Goal: Check status: Check status

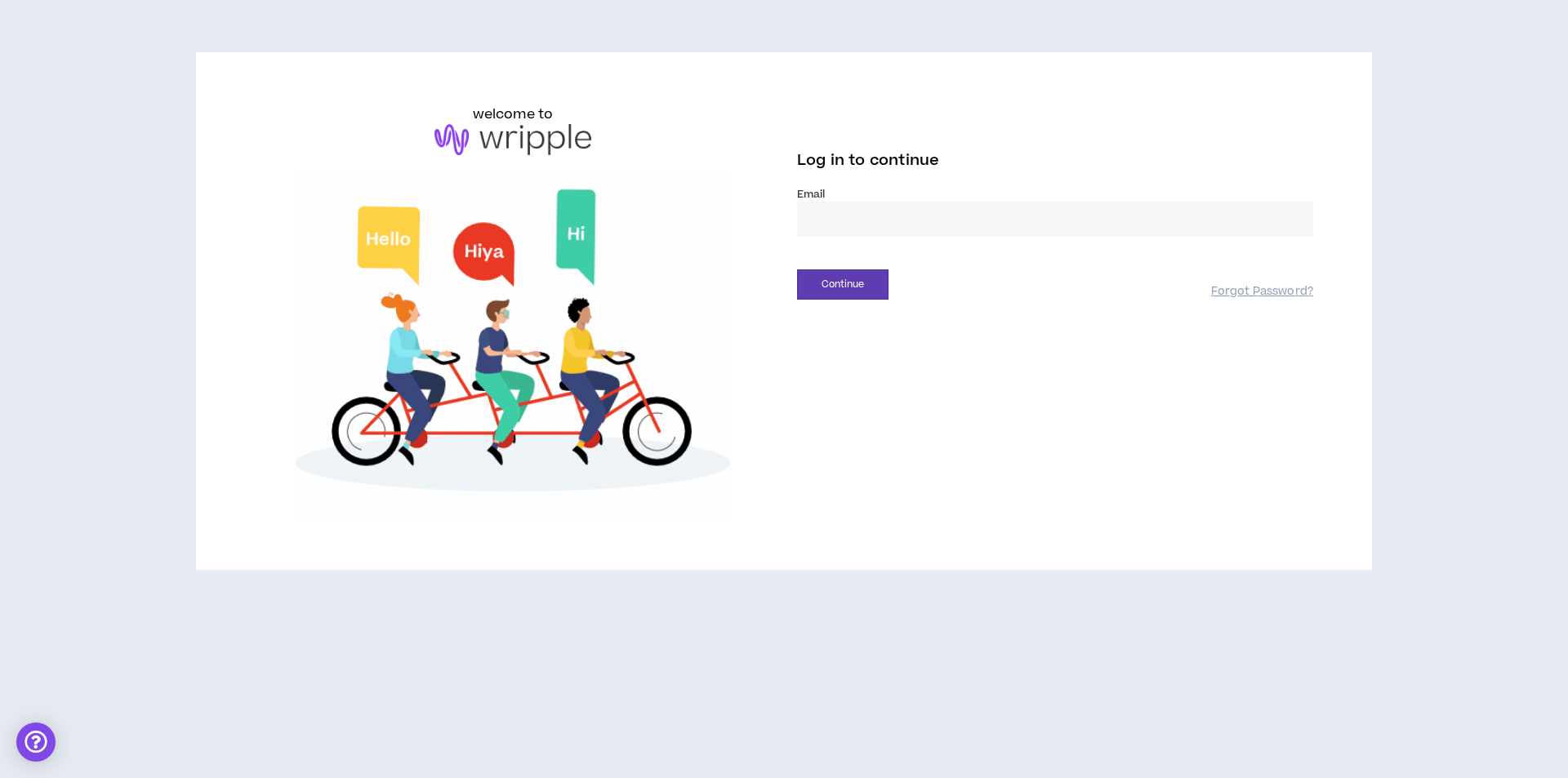
click at [816, 218] on input "email" at bounding box center [1055, 218] width 516 height 35
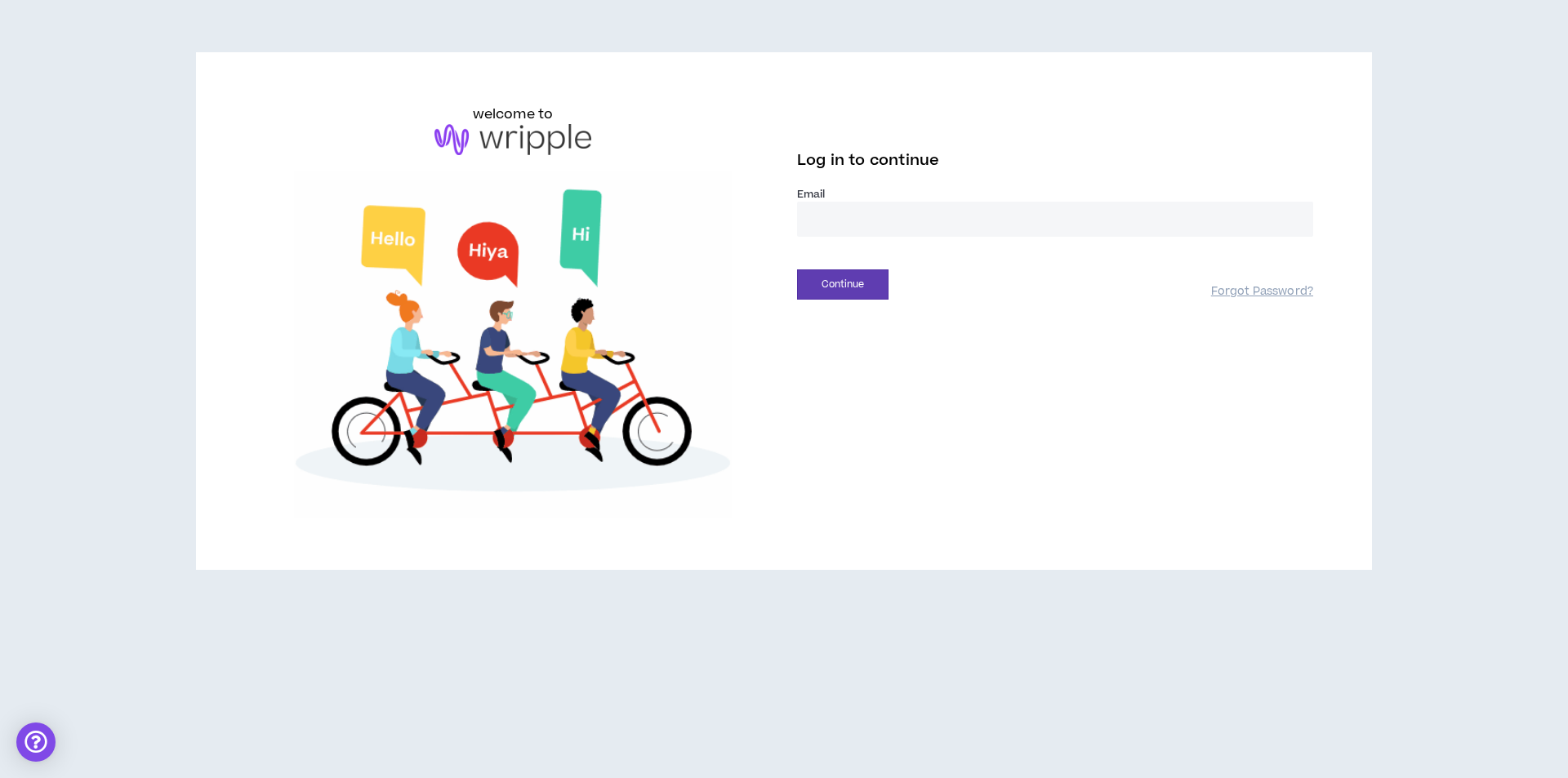
type input "**********"
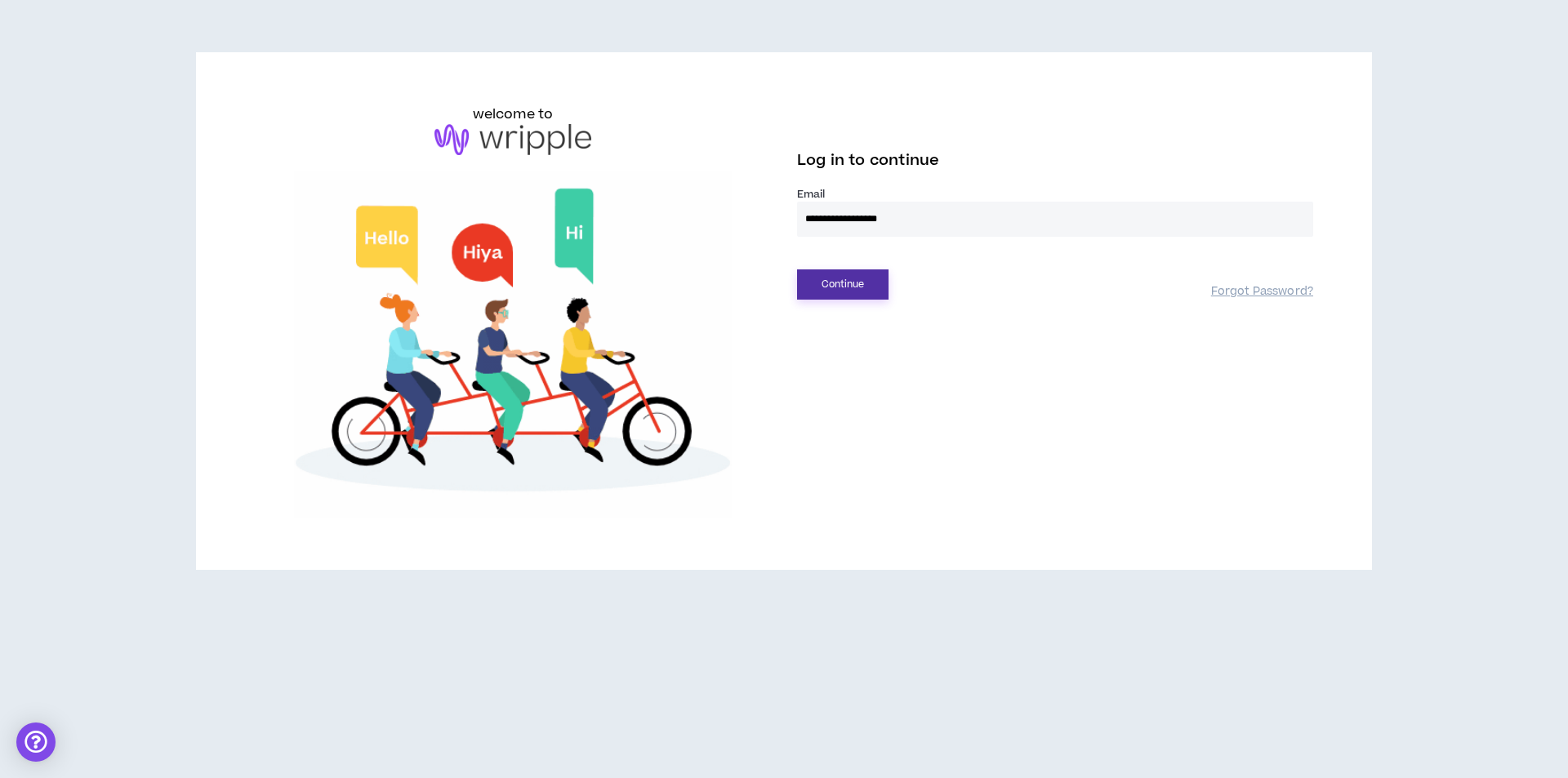
click at [853, 289] on button "Continue" at bounding box center [842, 284] width 92 height 30
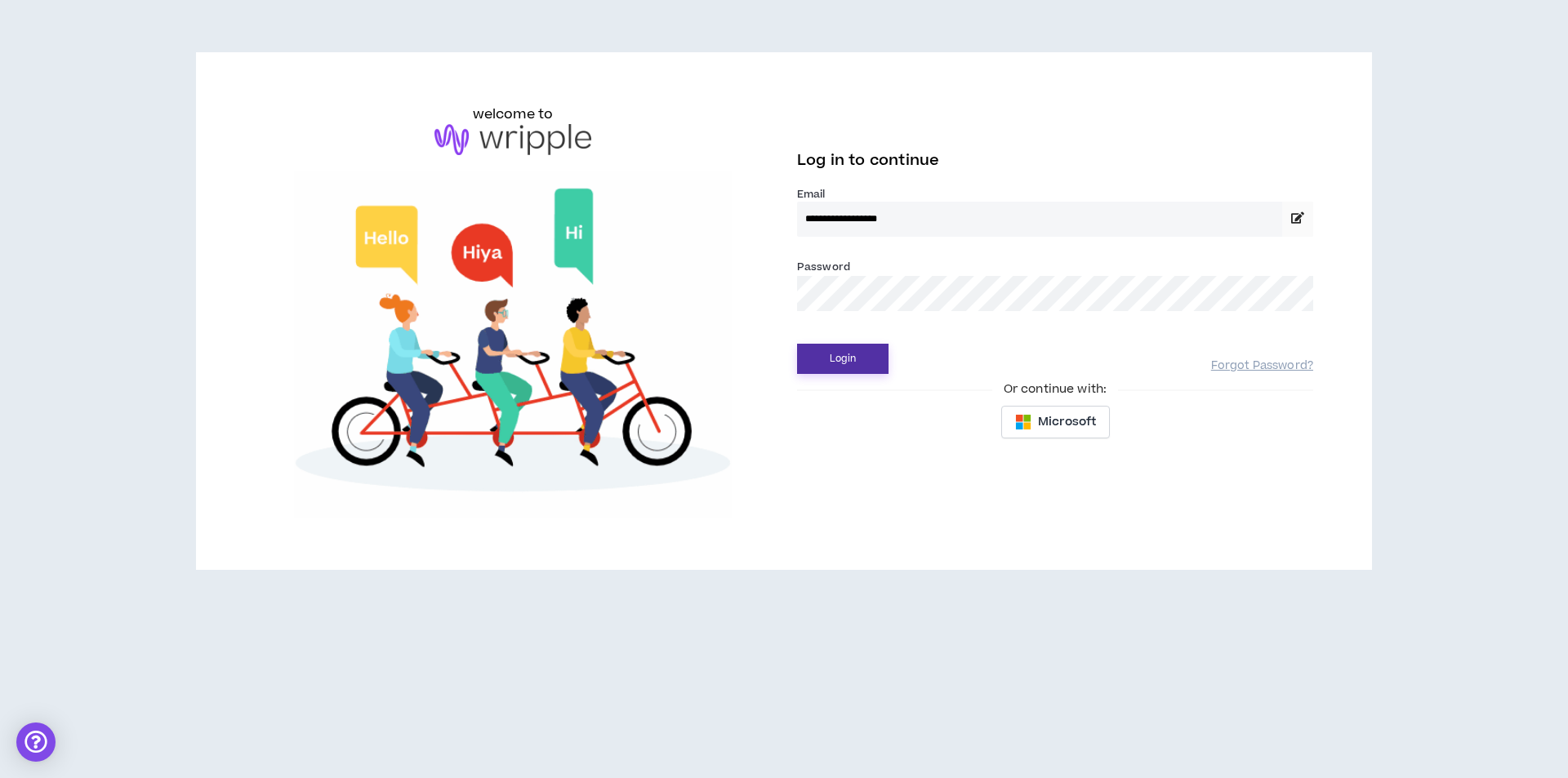
click at [831, 348] on button "Login" at bounding box center [842, 359] width 92 height 30
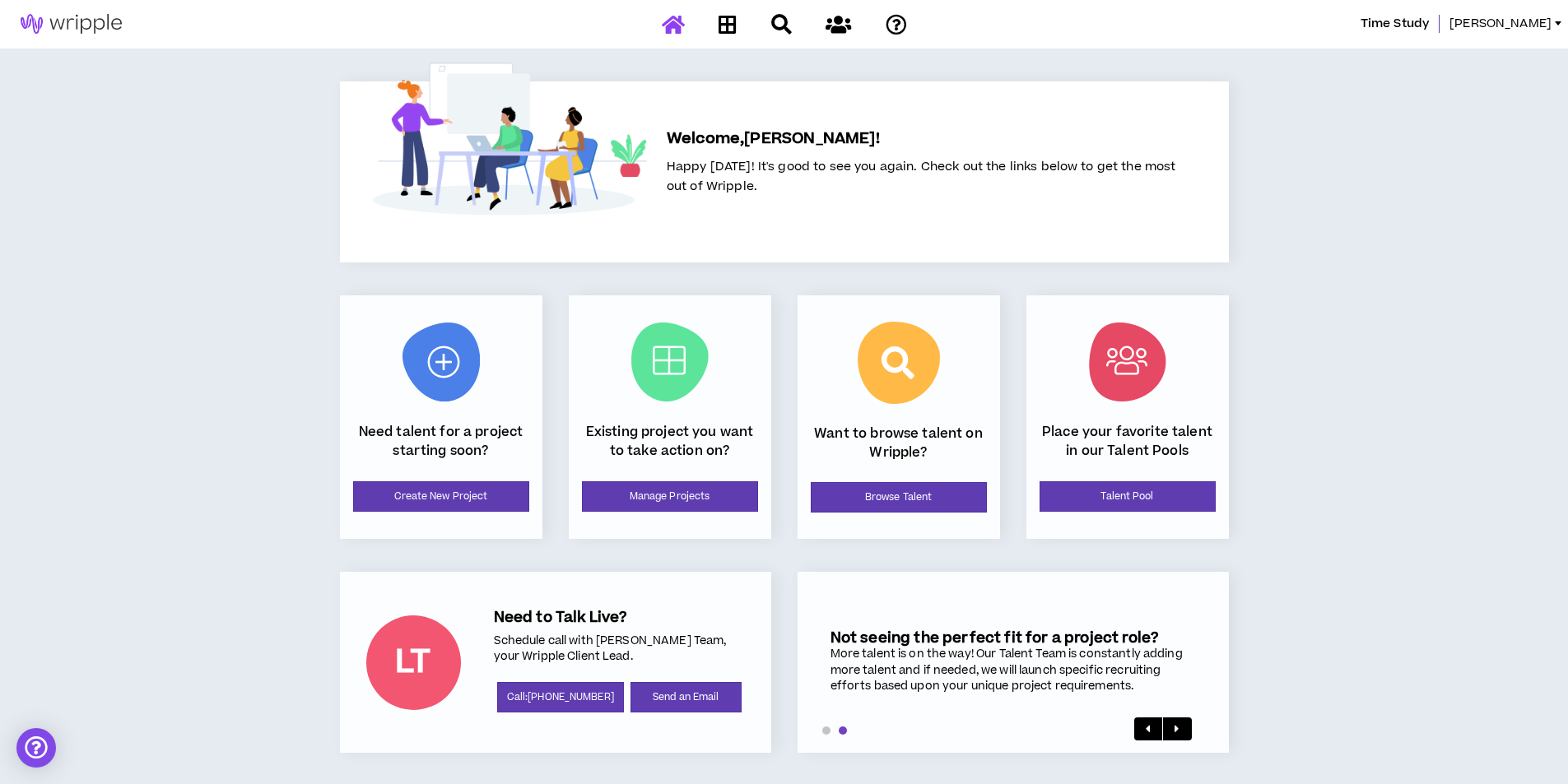
scroll to position [3, 0]
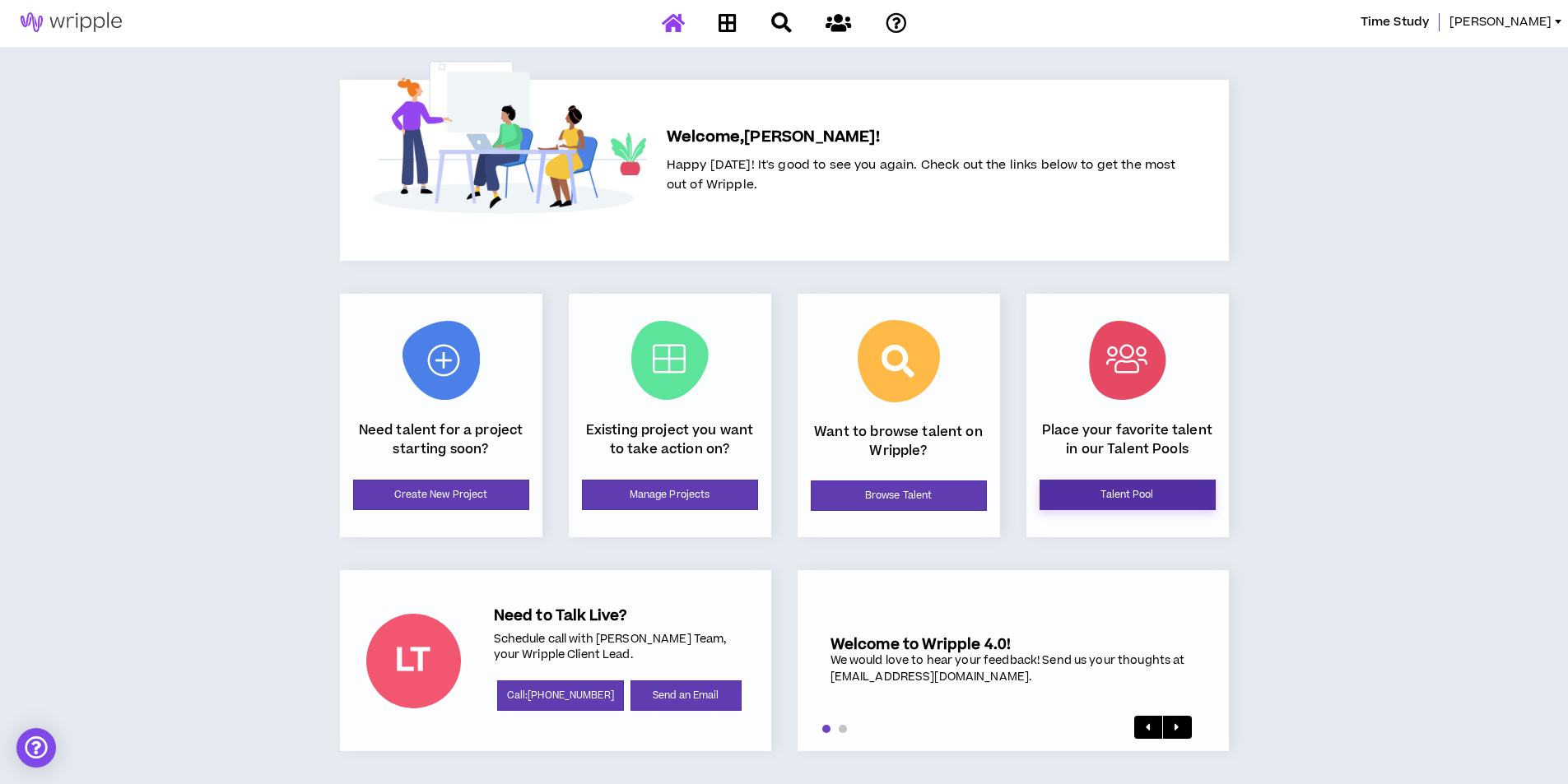
click at [1093, 497] on link "Talent Pool" at bounding box center [1127, 495] width 176 height 31
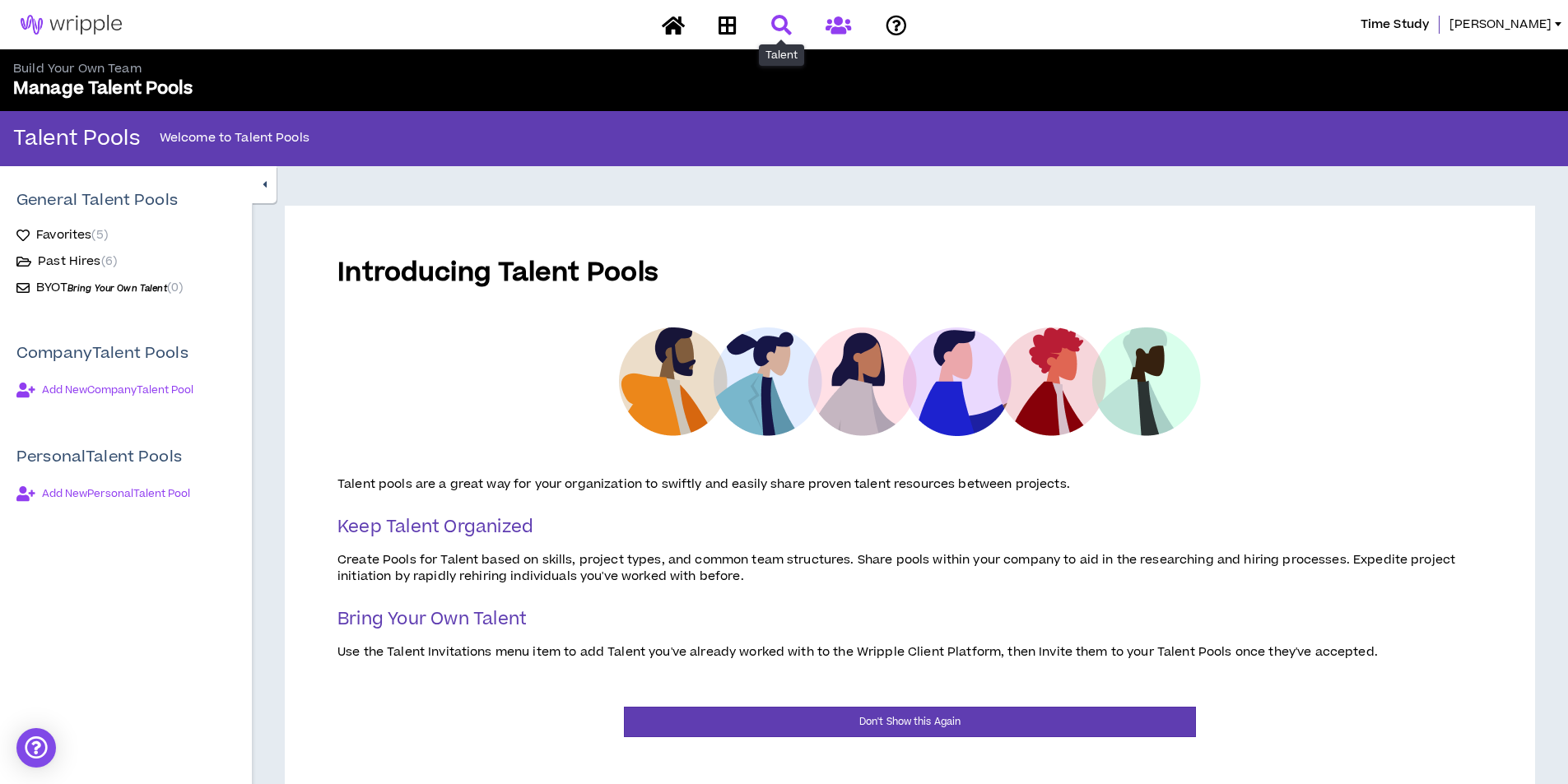
click at [776, 27] on icon at bounding box center [781, 24] width 21 height 21
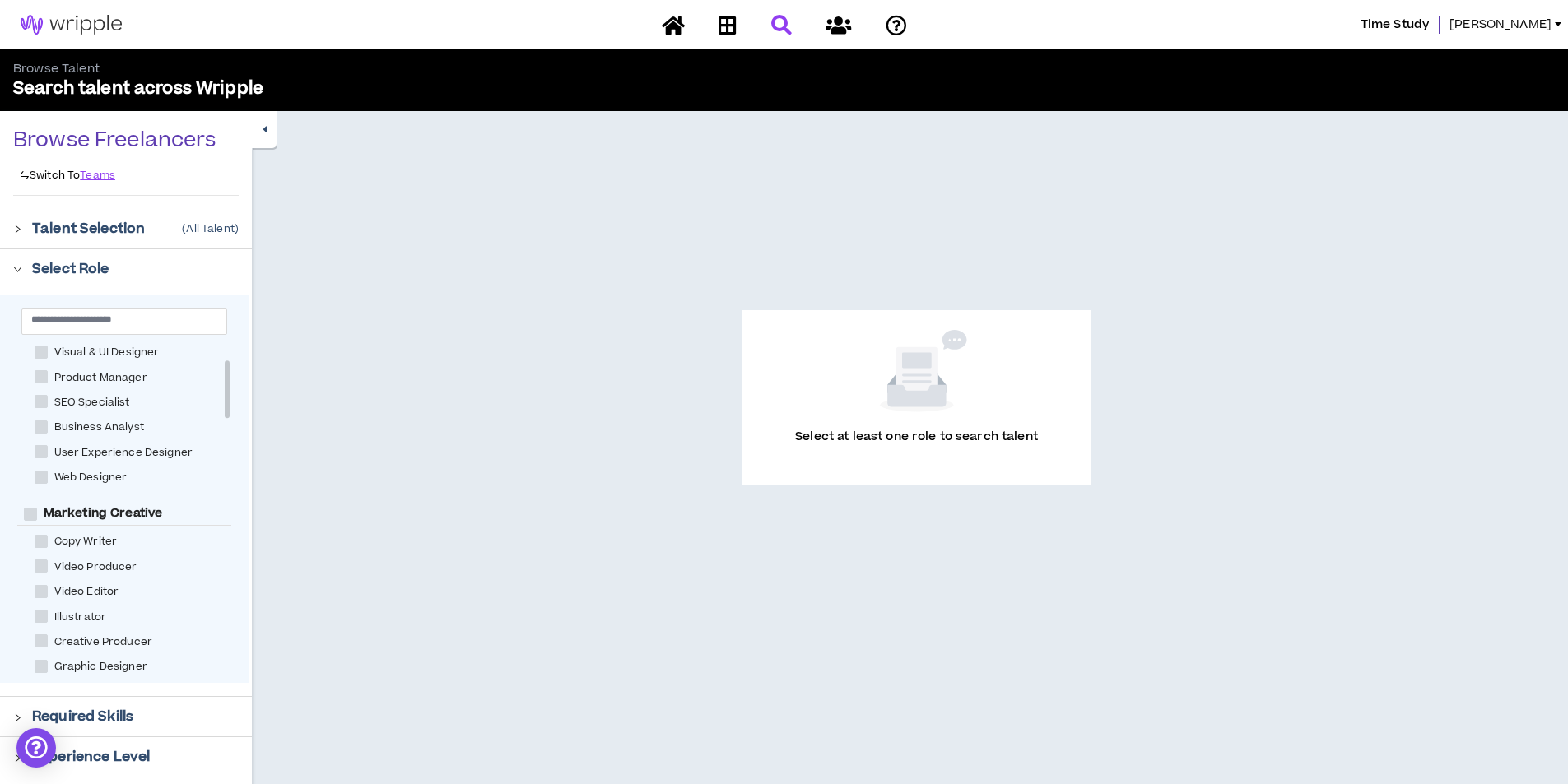
click at [1538, 22] on span "[PERSON_NAME]" at bounding box center [1501, 24] width 102 height 18
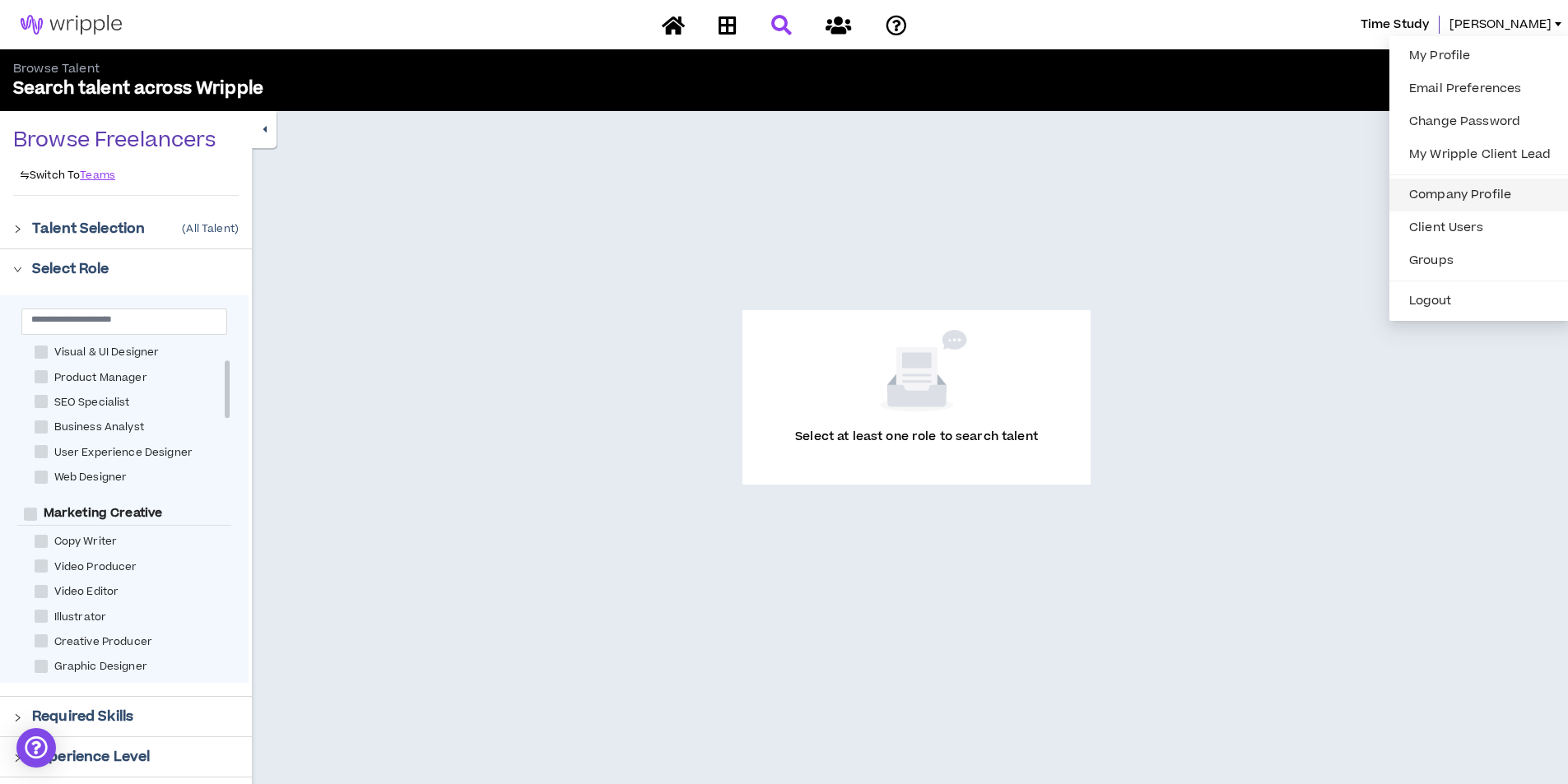
click at [1476, 199] on link "Company Profile" at bounding box center [1480, 194] width 162 height 24
select select "*"
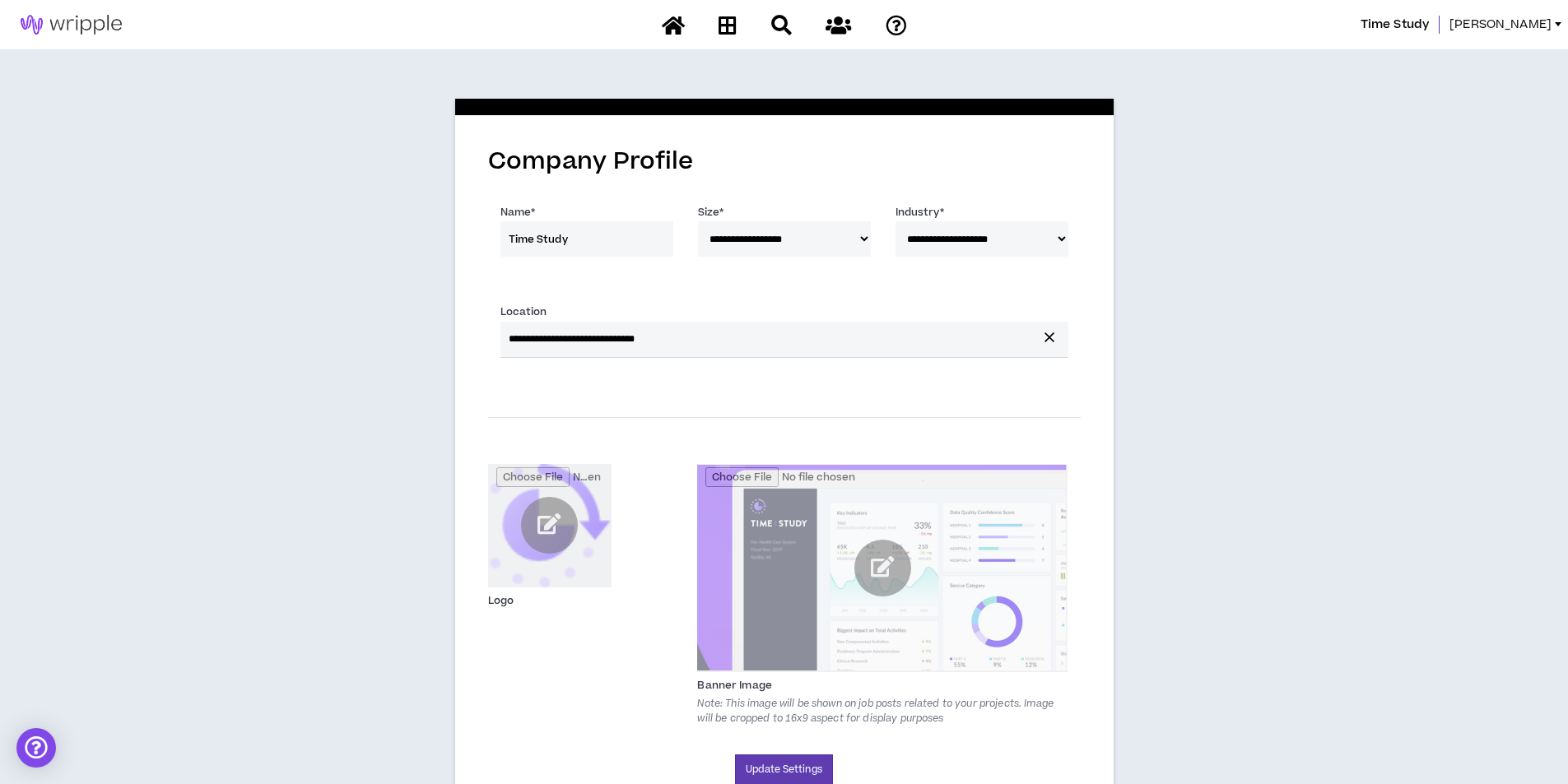
click at [1537, 27] on span "[PERSON_NAME]" at bounding box center [1501, 24] width 102 height 18
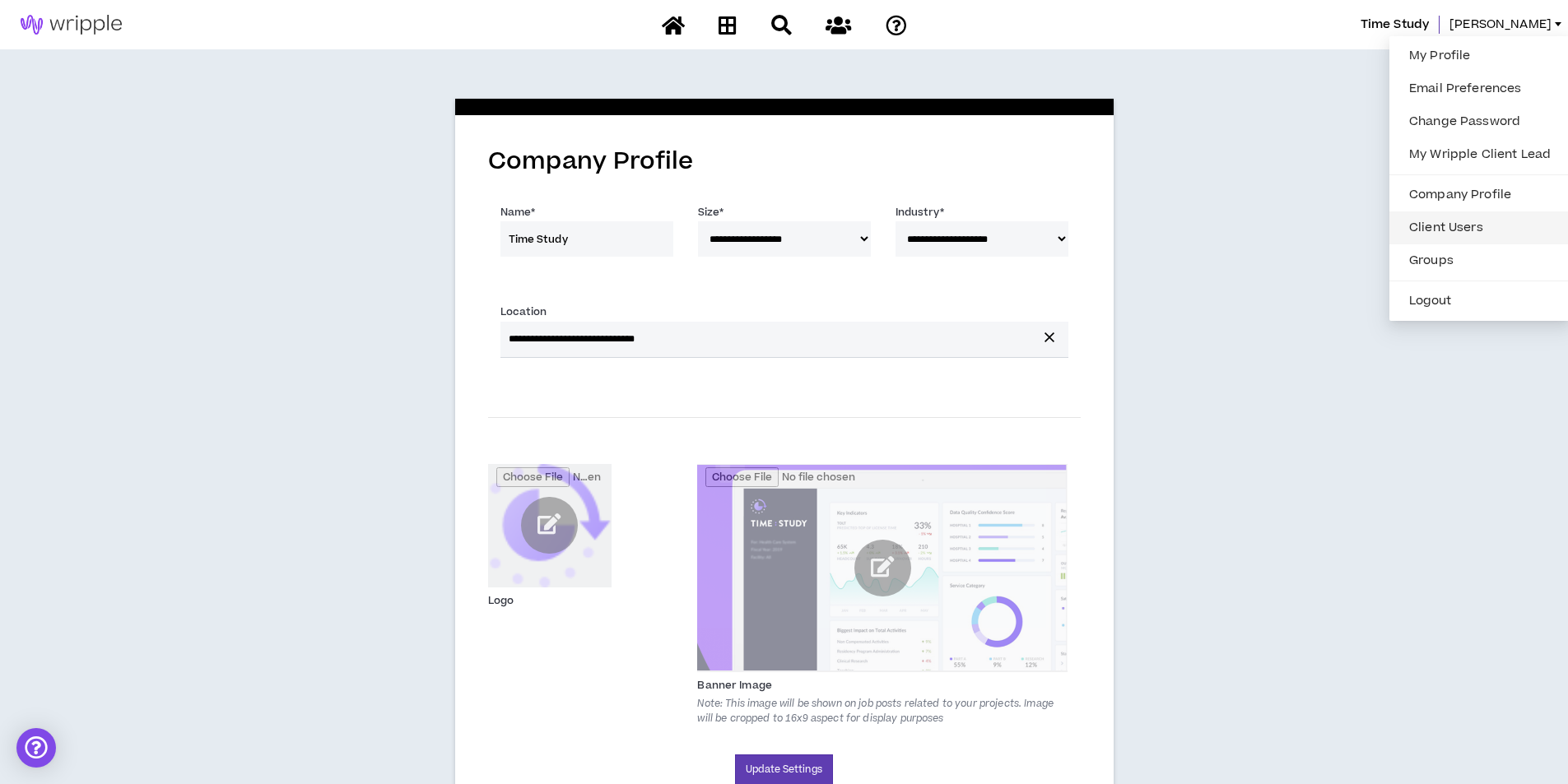
click at [1471, 223] on link "Client Users" at bounding box center [1480, 227] width 162 height 24
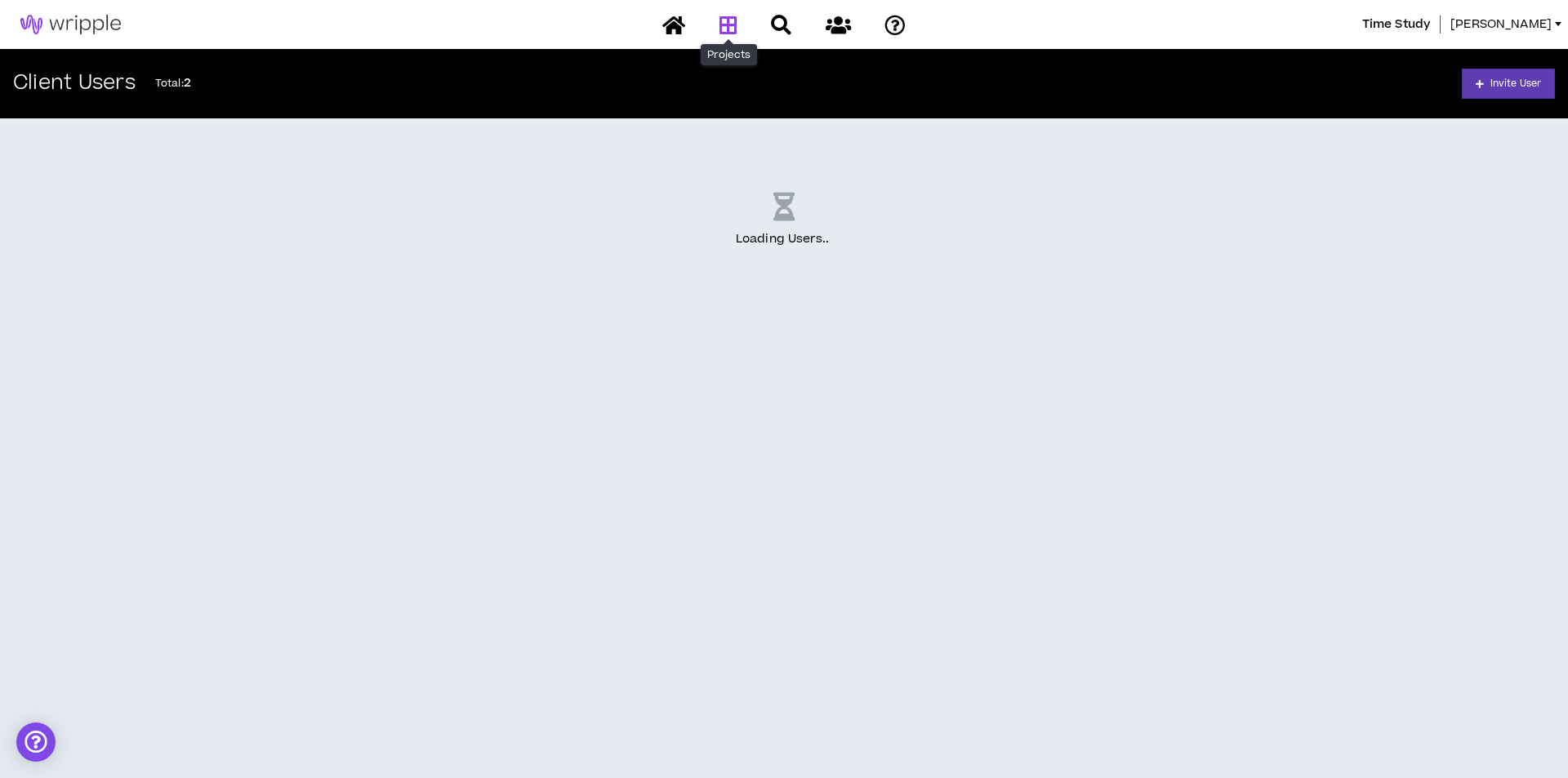
click at [722, 24] on icon at bounding box center [728, 24] width 18 height 20
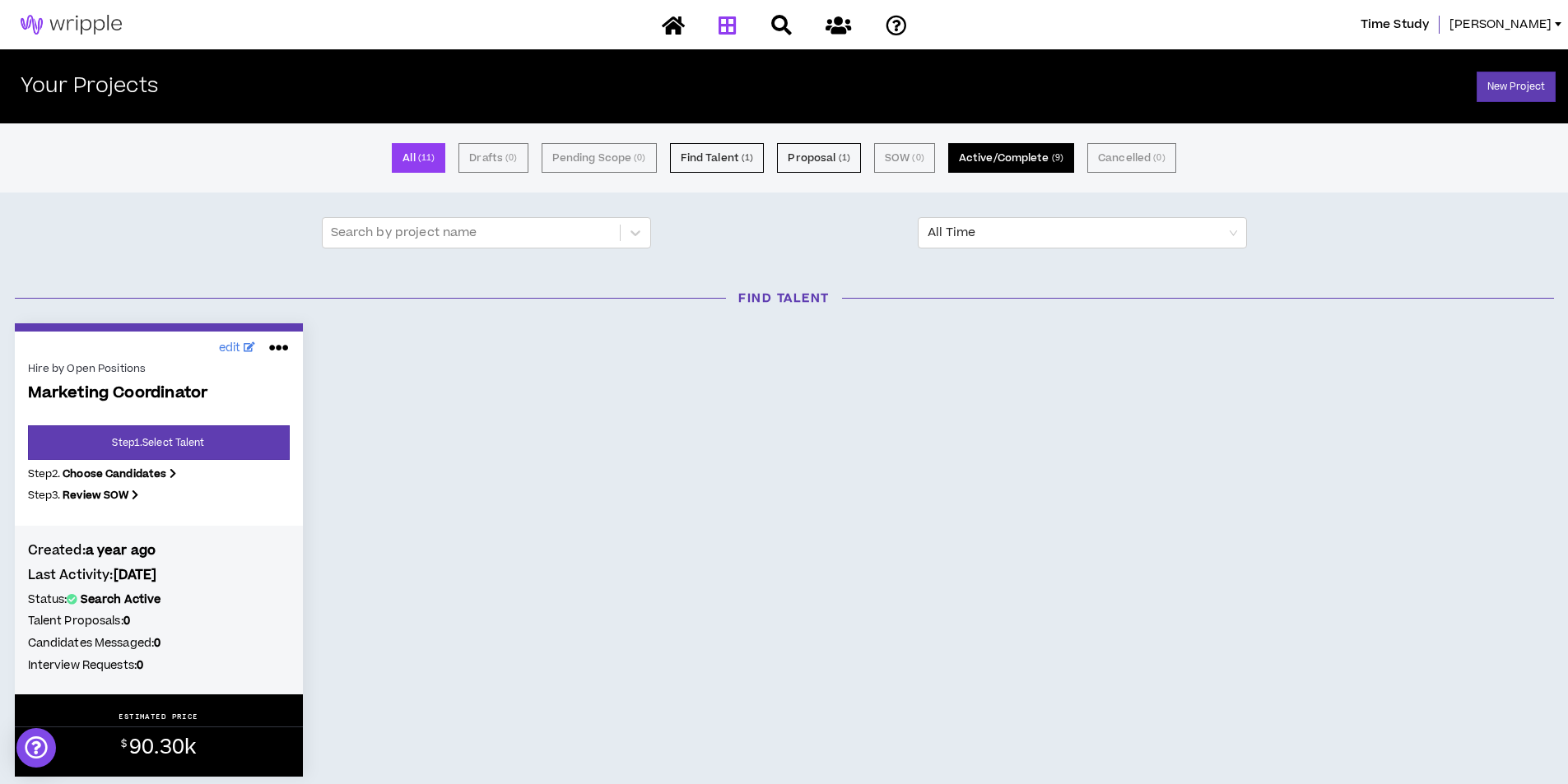
click at [992, 147] on button "Active/Complete ( 9 )" at bounding box center [1011, 157] width 126 height 30
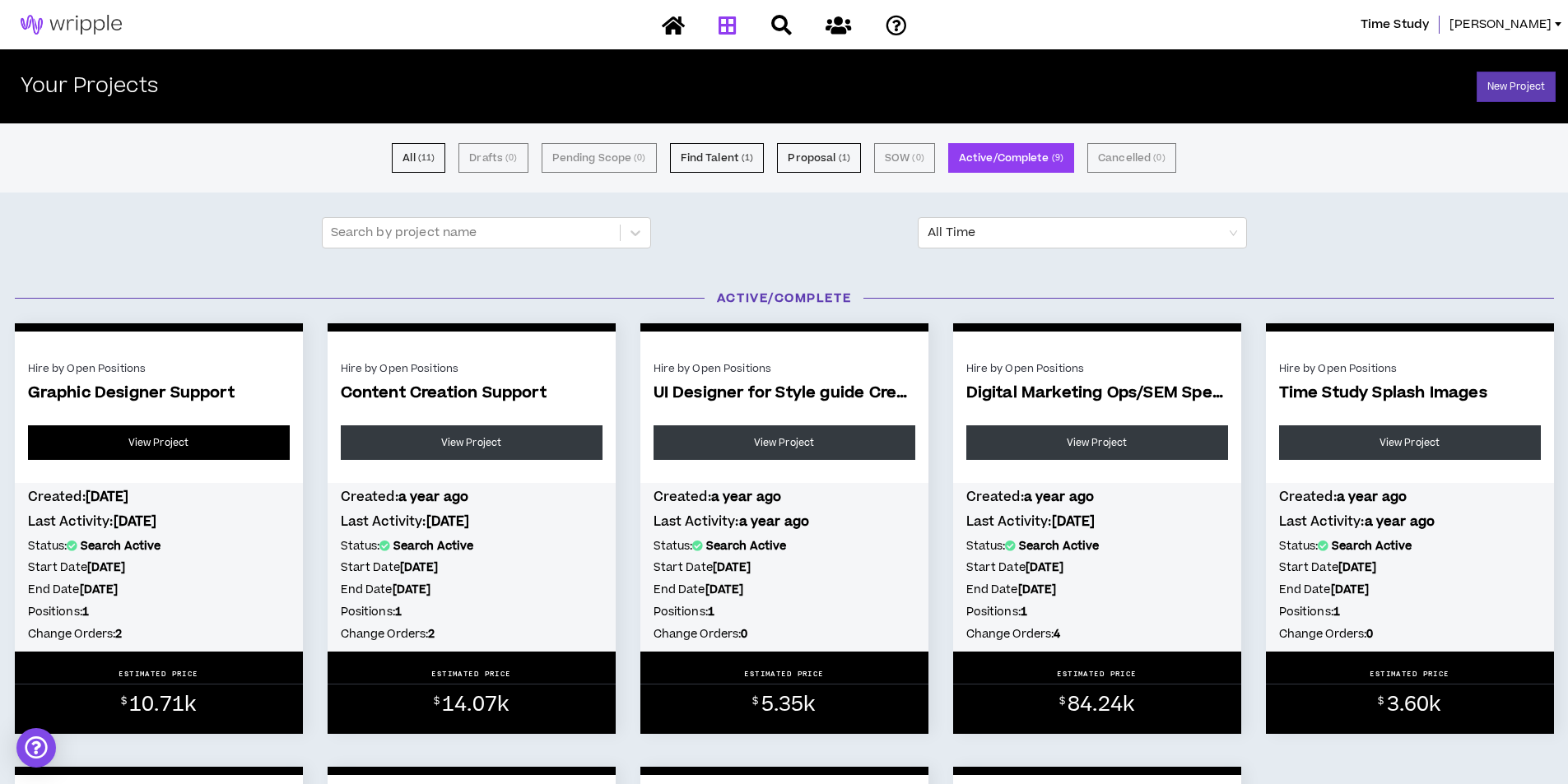
click at [84, 435] on link "View Project" at bounding box center [158, 443] width 261 height 34
